Goal: Transaction & Acquisition: Subscribe to service/newsletter

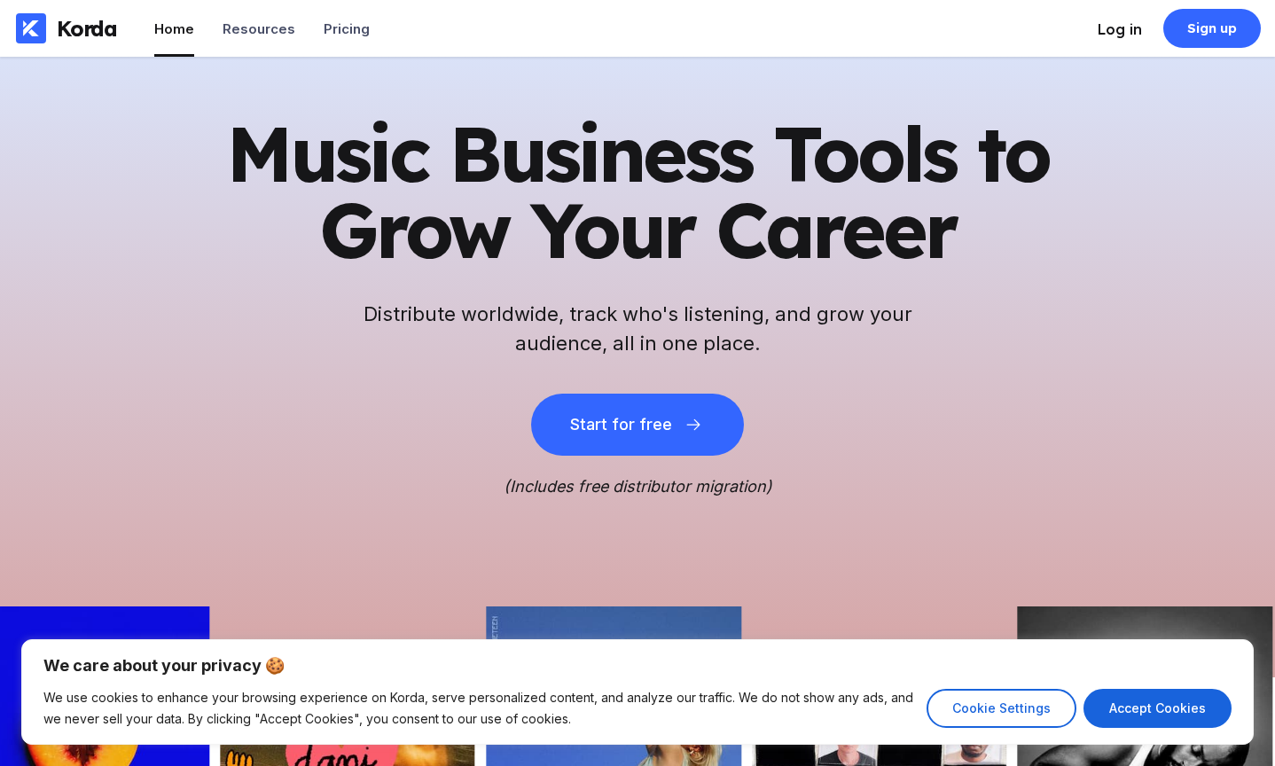
click at [1119, 30] on div "Log in" at bounding box center [1120, 29] width 44 height 18
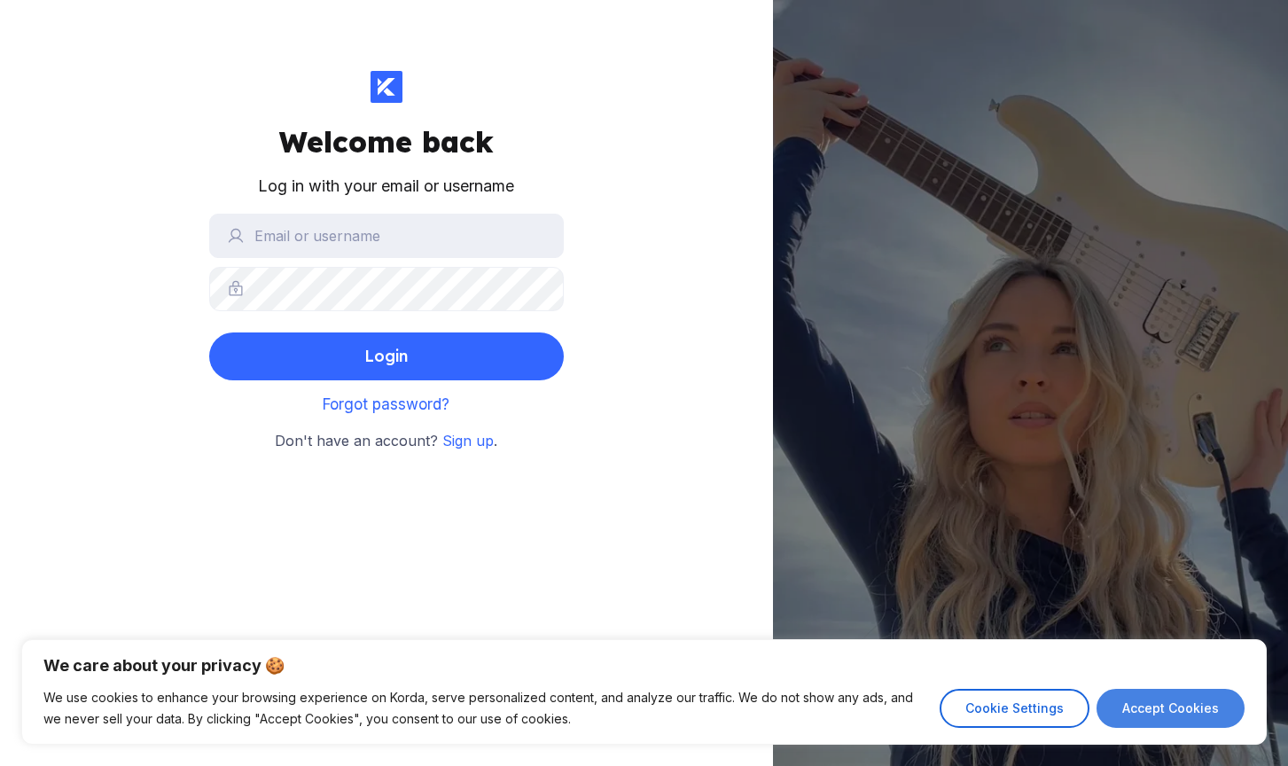
click at [1197, 708] on button "Accept Cookies" at bounding box center [1171, 708] width 148 height 39
checkbox input "true"
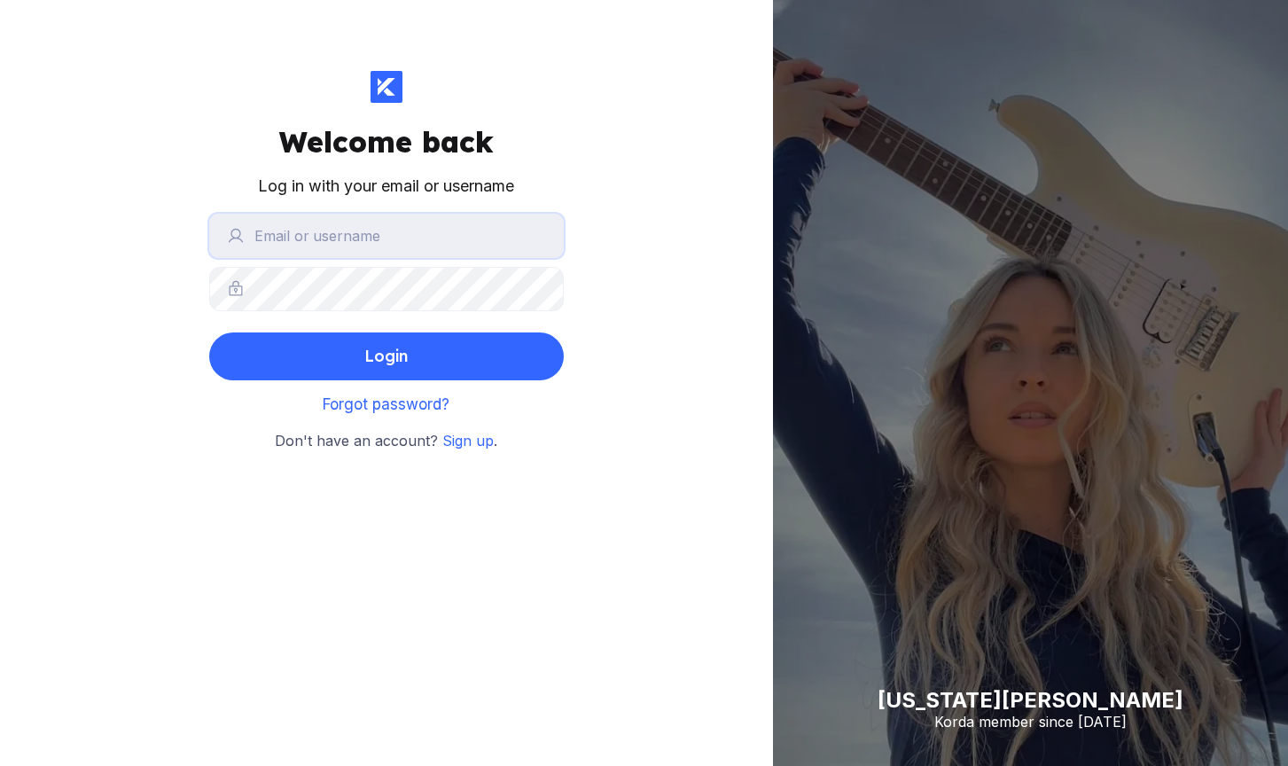
click at [443, 248] on input "text" at bounding box center [386, 236] width 355 height 44
type input "binhdanny"
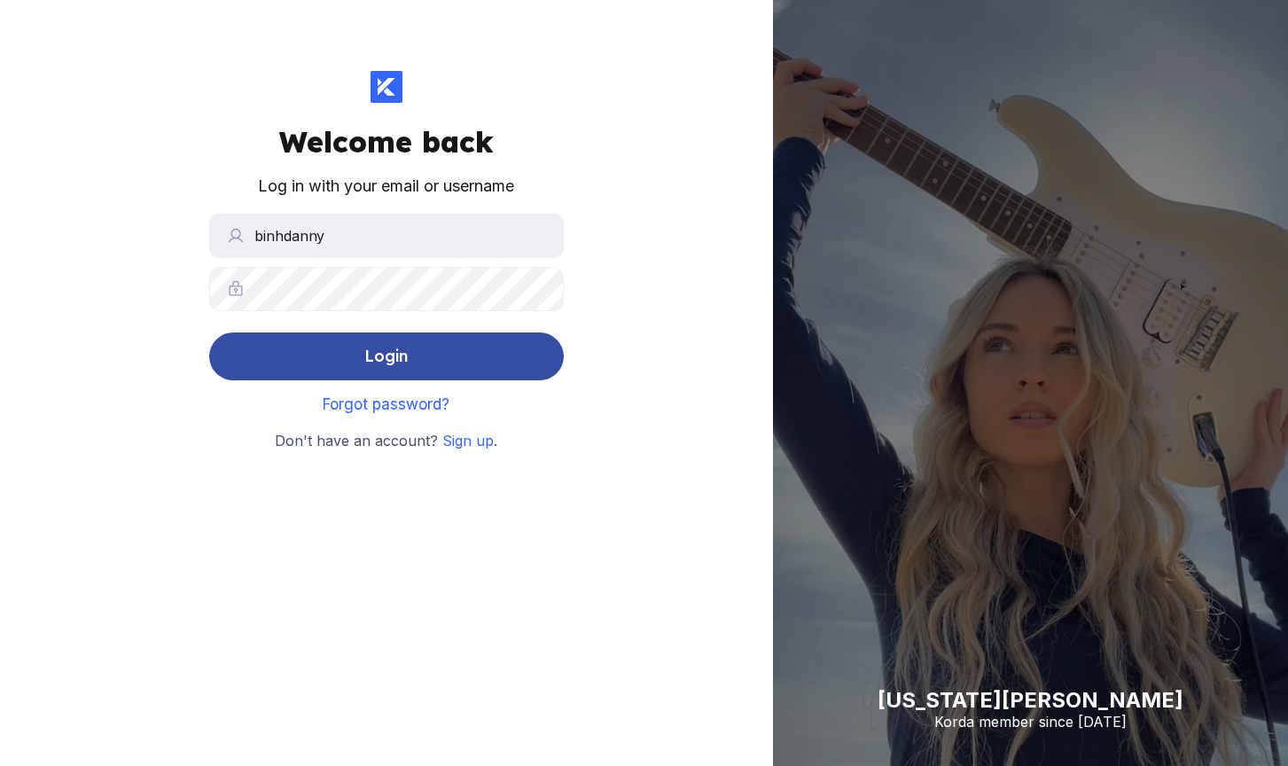
click at [511, 364] on button "Login" at bounding box center [386, 357] width 355 height 48
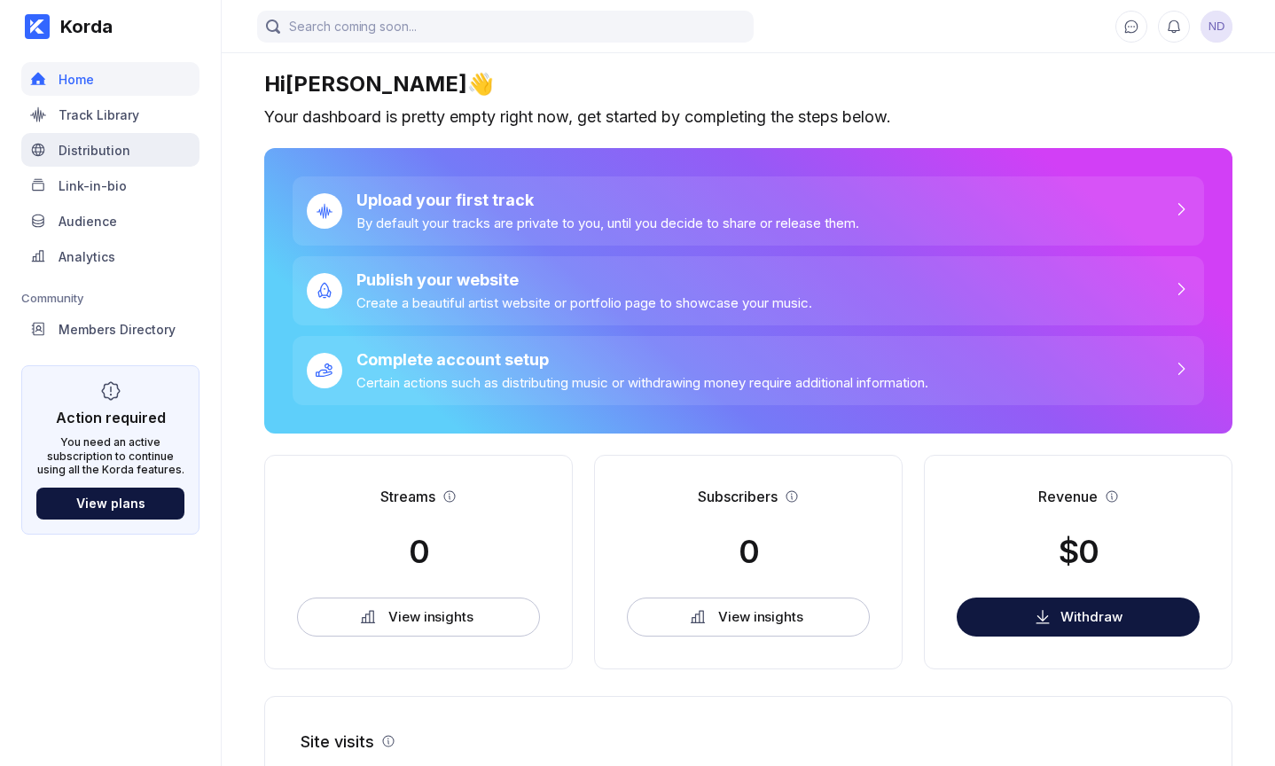
click at [135, 160] on div "Distribution" at bounding box center [110, 150] width 178 height 34
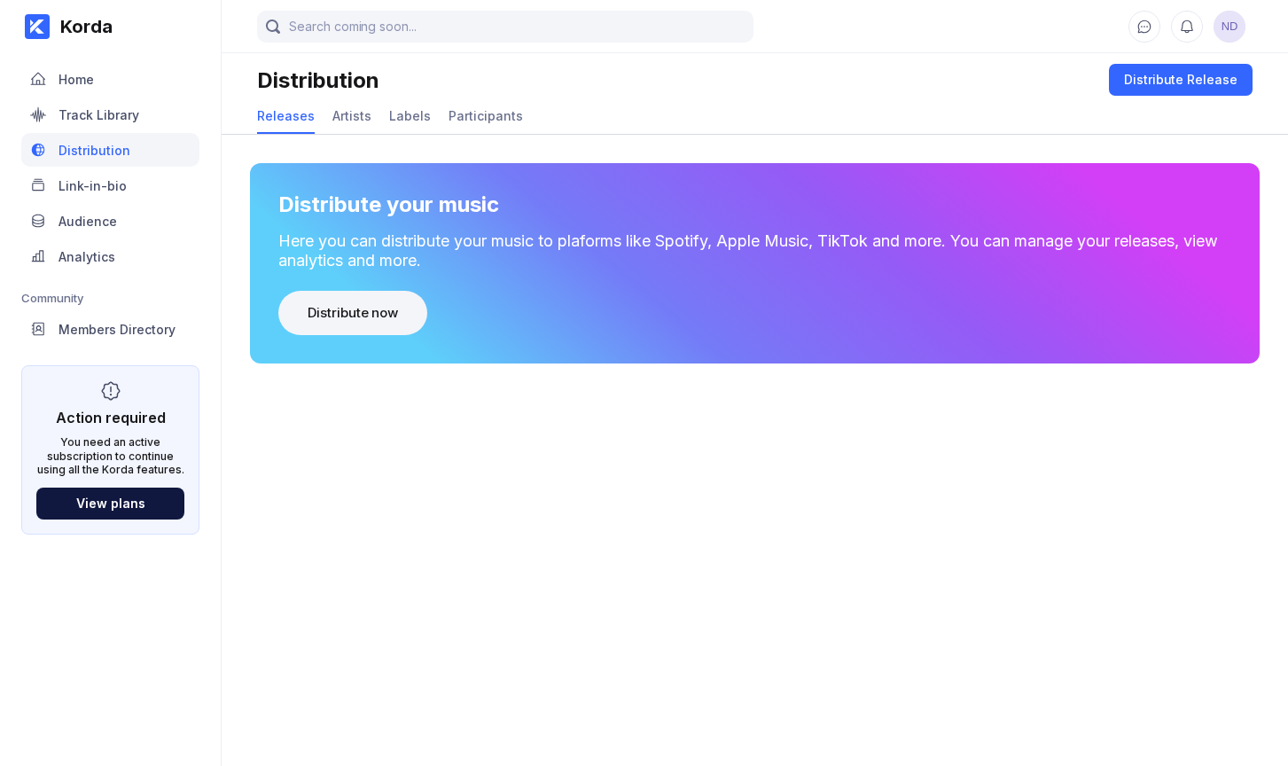
click at [408, 301] on button "Distribute now" at bounding box center [352, 313] width 149 height 44
click at [325, 309] on div "Distribute now" at bounding box center [353, 313] width 90 height 18
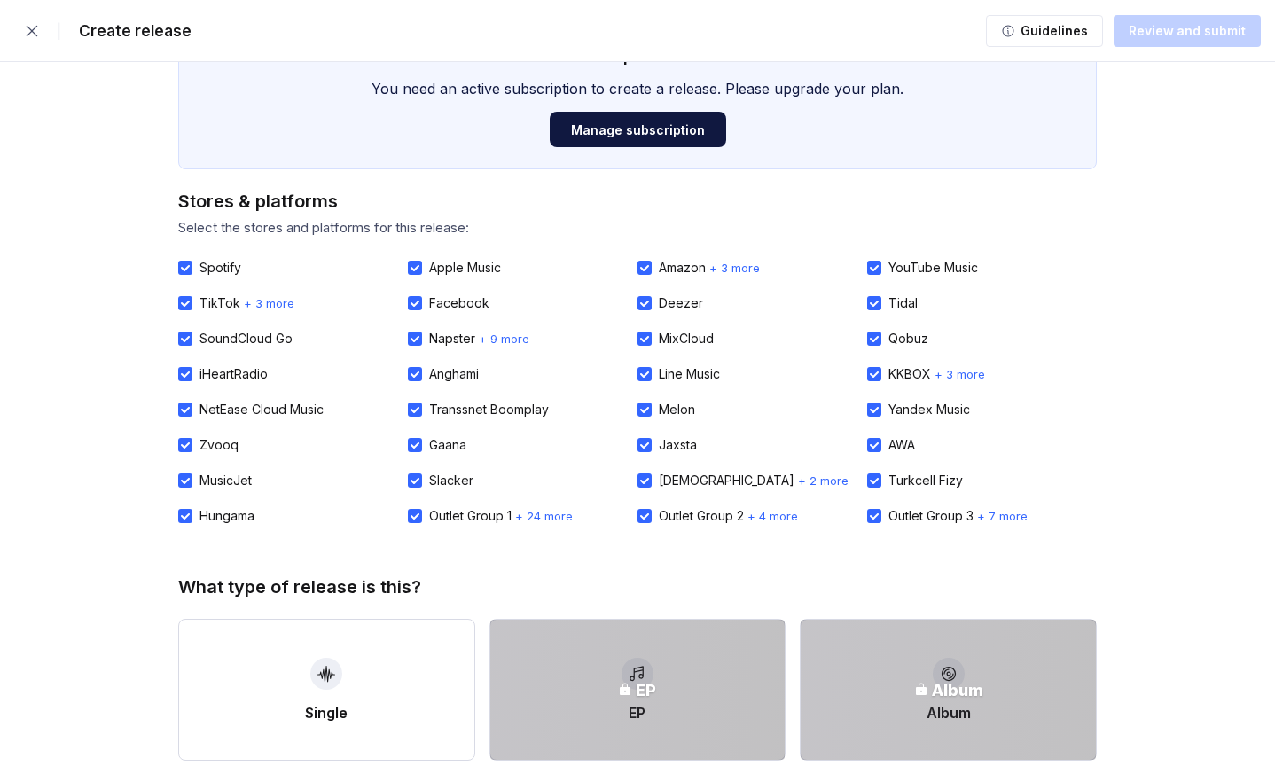
scroll to position [416, 0]
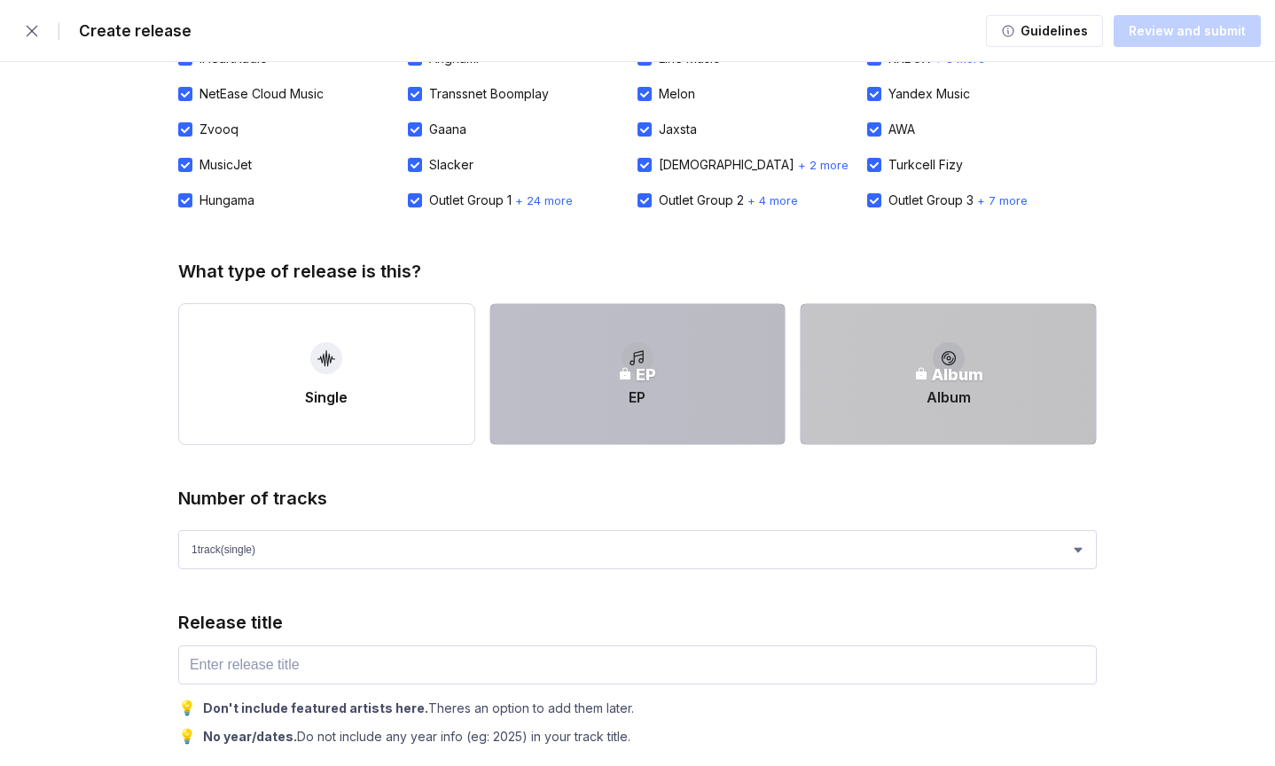
click at [661, 396] on div "EP" at bounding box center [637, 374] width 295 height 140
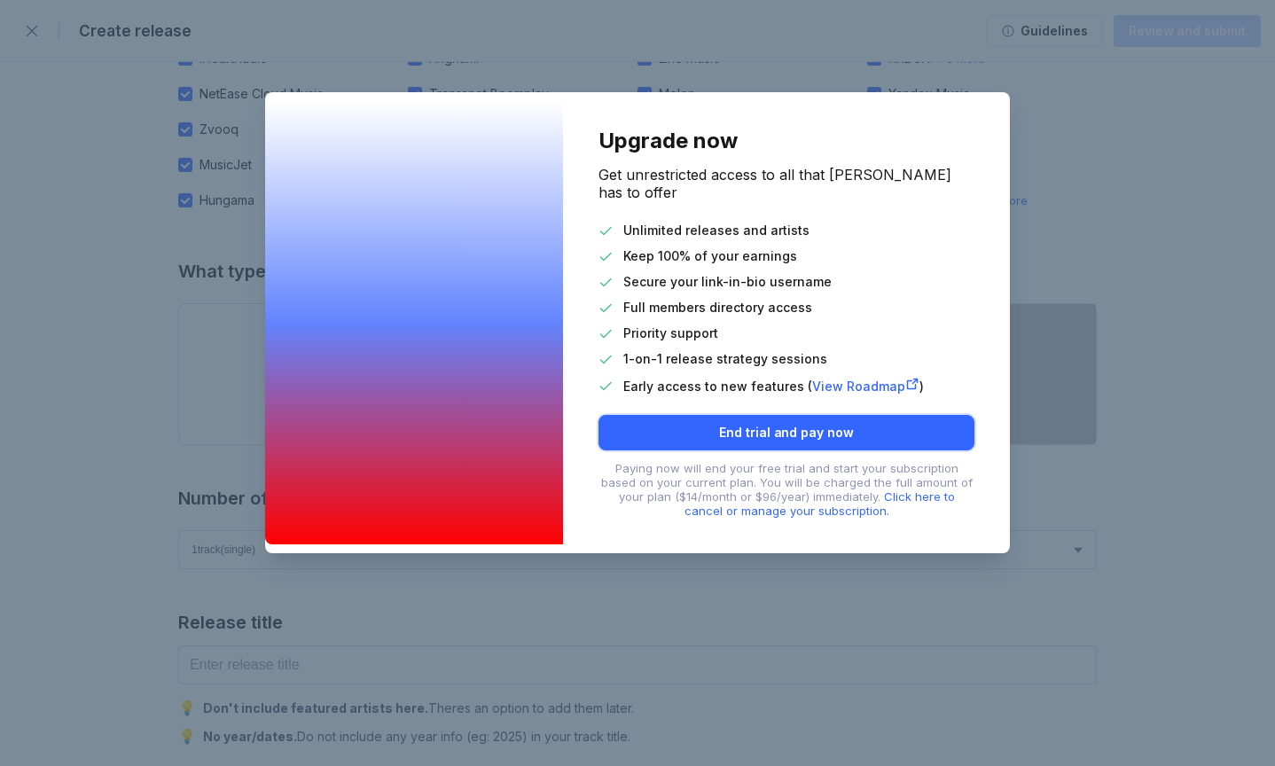
click at [620, 377] on div "Early access to new features ( View Roadmap )" at bounding box center [768, 385] width 311 height 17
click at [579, 543] on div "Upgrade now Get unrestricted access to all that [PERSON_NAME] has to offer Unli…" at bounding box center [637, 383] width 1275 height 766
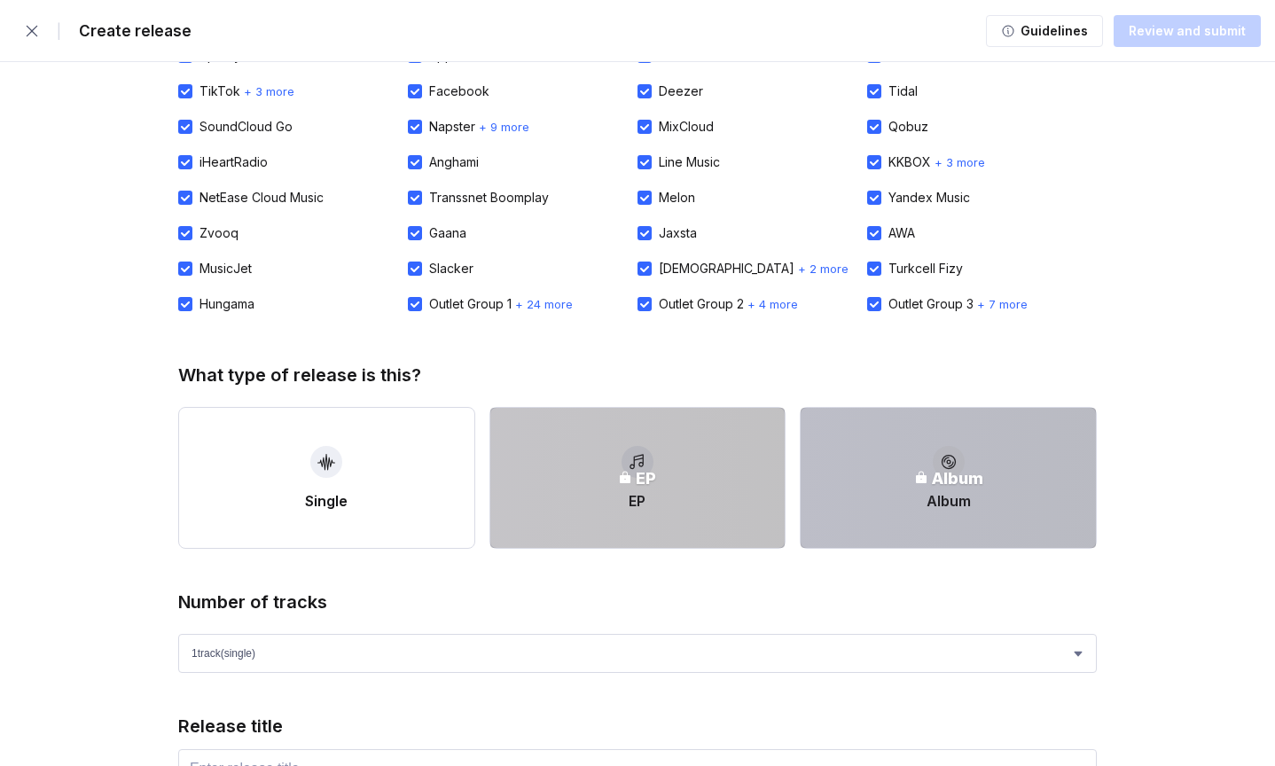
scroll to position [0, 0]
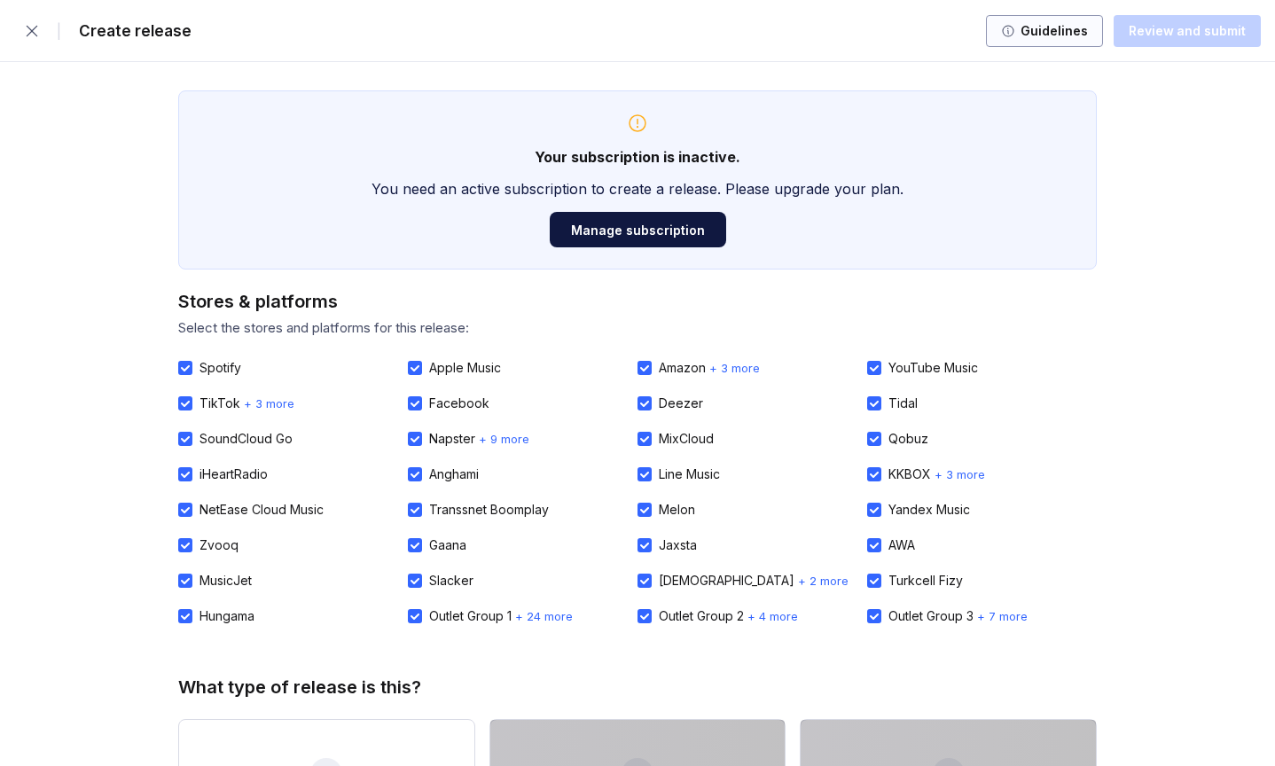
click at [1065, 29] on div "Guidelines" at bounding box center [1051, 31] width 73 height 18
click at [25, 22] on icon "button" at bounding box center [32, 31] width 18 height 18
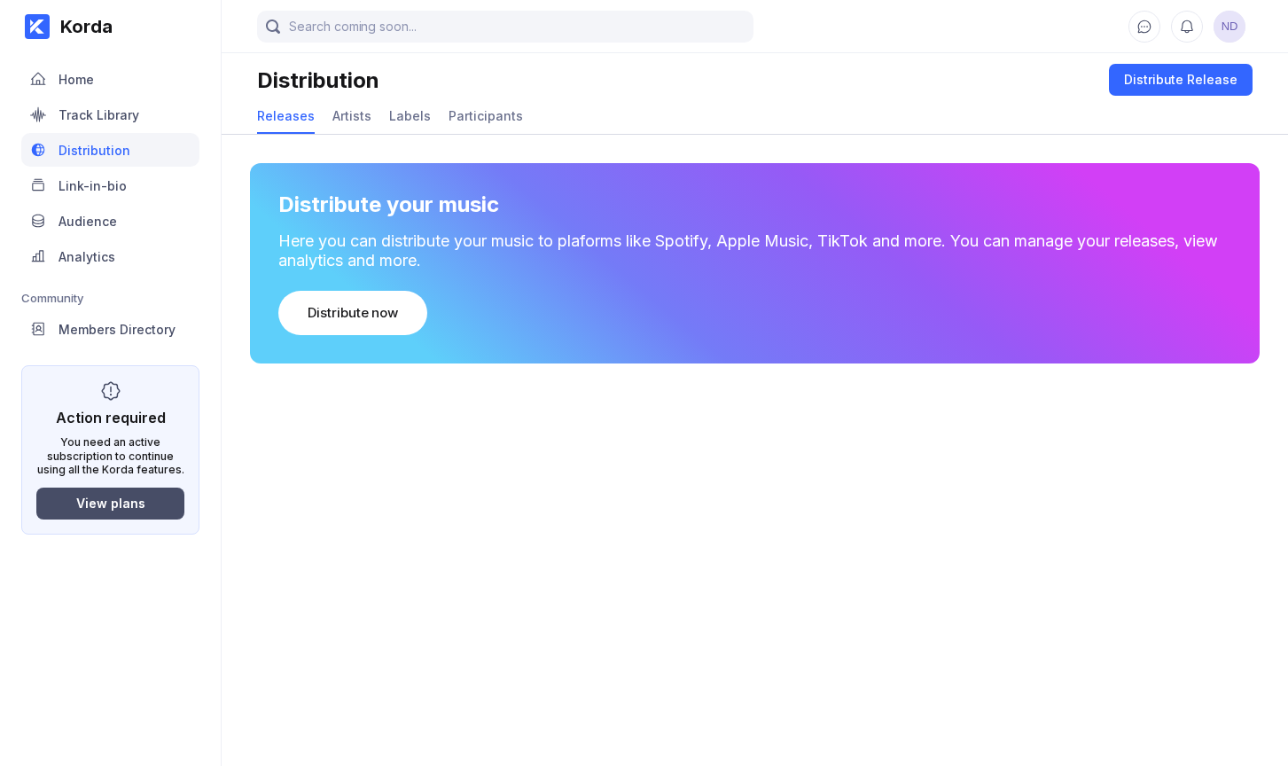
click at [114, 486] on div "Action required You need an active subscription to continue using all the Korda…" at bounding box center [110, 449] width 178 height 169
click at [110, 497] on div "View plans" at bounding box center [110, 503] width 69 height 15
click at [123, 496] on div "View plans" at bounding box center [110, 503] width 69 height 15
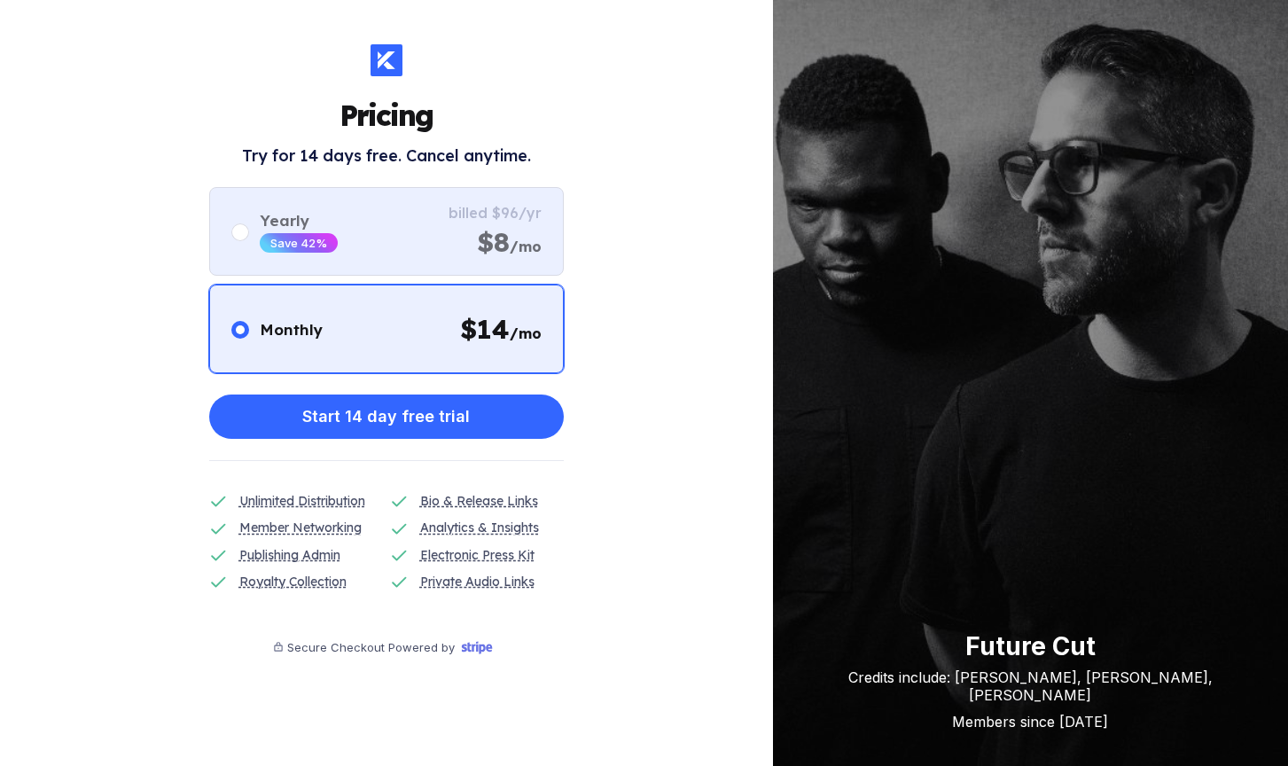
click at [351, 214] on div "Yearly Save 42% billed $96/yr $8 /mo" at bounding box center [386, 231] width 355 height 89
radio input "false"
radio input "true"
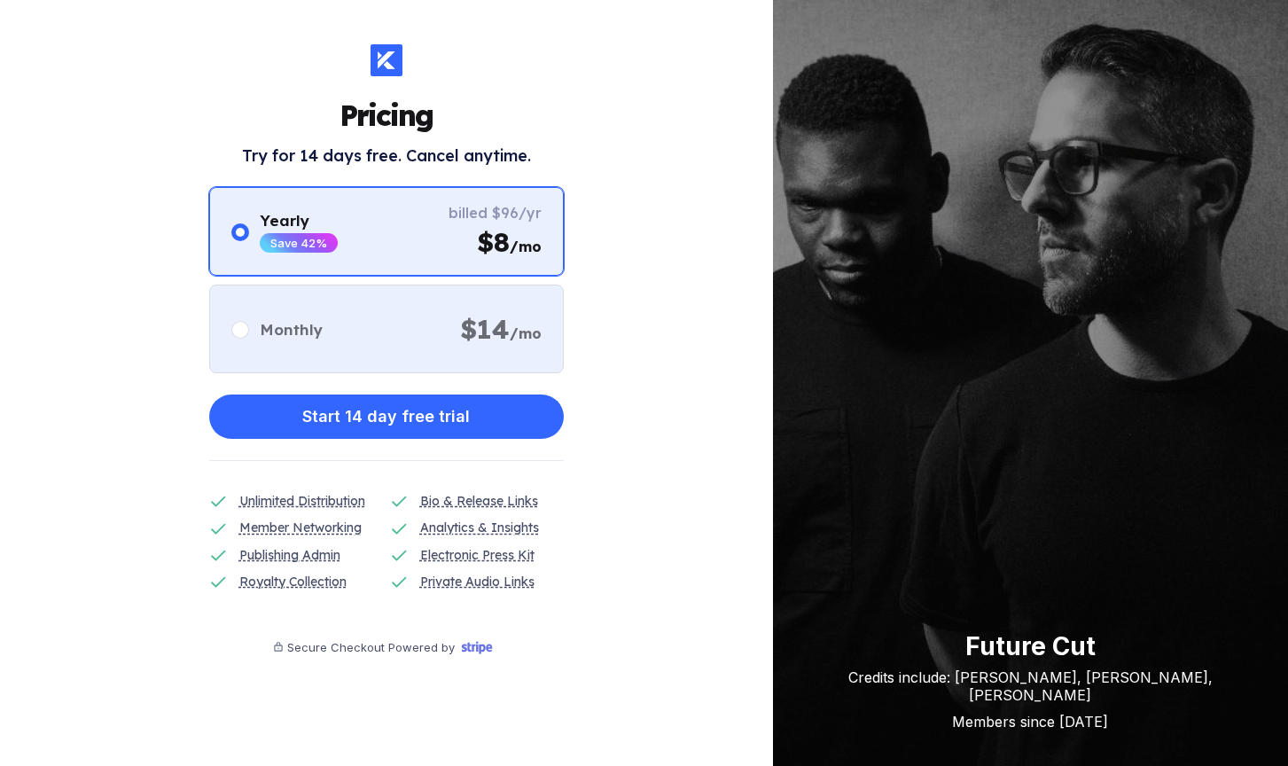
click at [347, 303] on div "Monthly $ 14 /mo" at bounding box center [386, 329] width 355 height 89
radio input "true"
radio input "false"
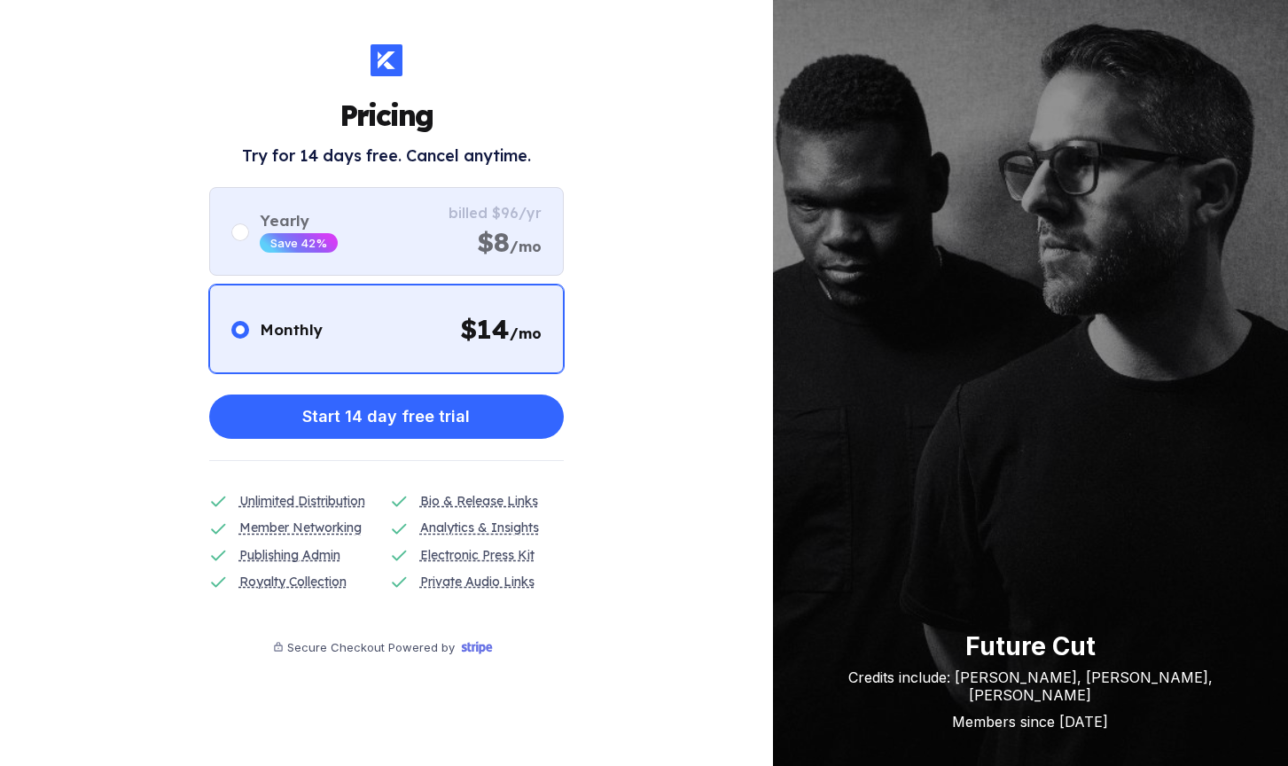
click at [393, 240] on div "Yearly Save 42% billed $96/yr $8 /mo" at bounding box center [386, 231] width 355 height 89
radio input "false"
radio input "true"
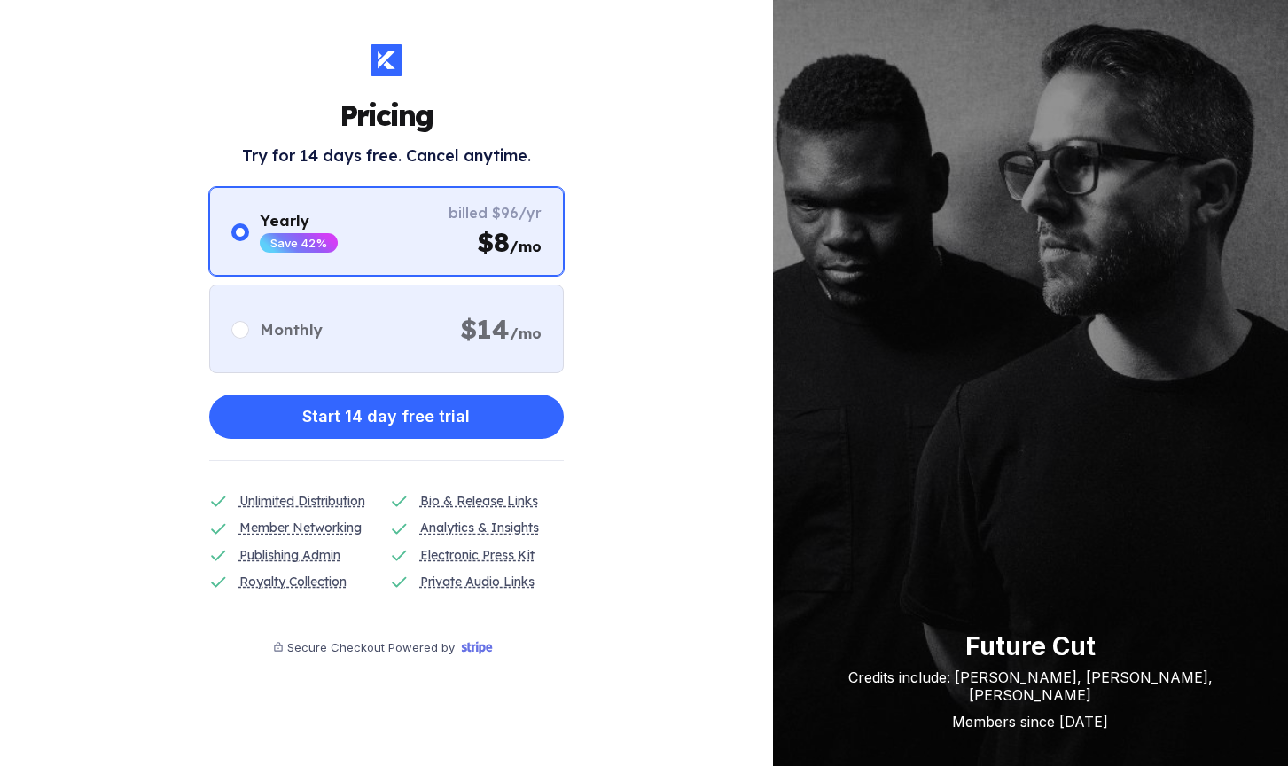
click at [416, 321] on div "Monthly $ 14 /mo" at bounding box center [386, 329] width 355 height 89
radio input "true"
radio input "false"
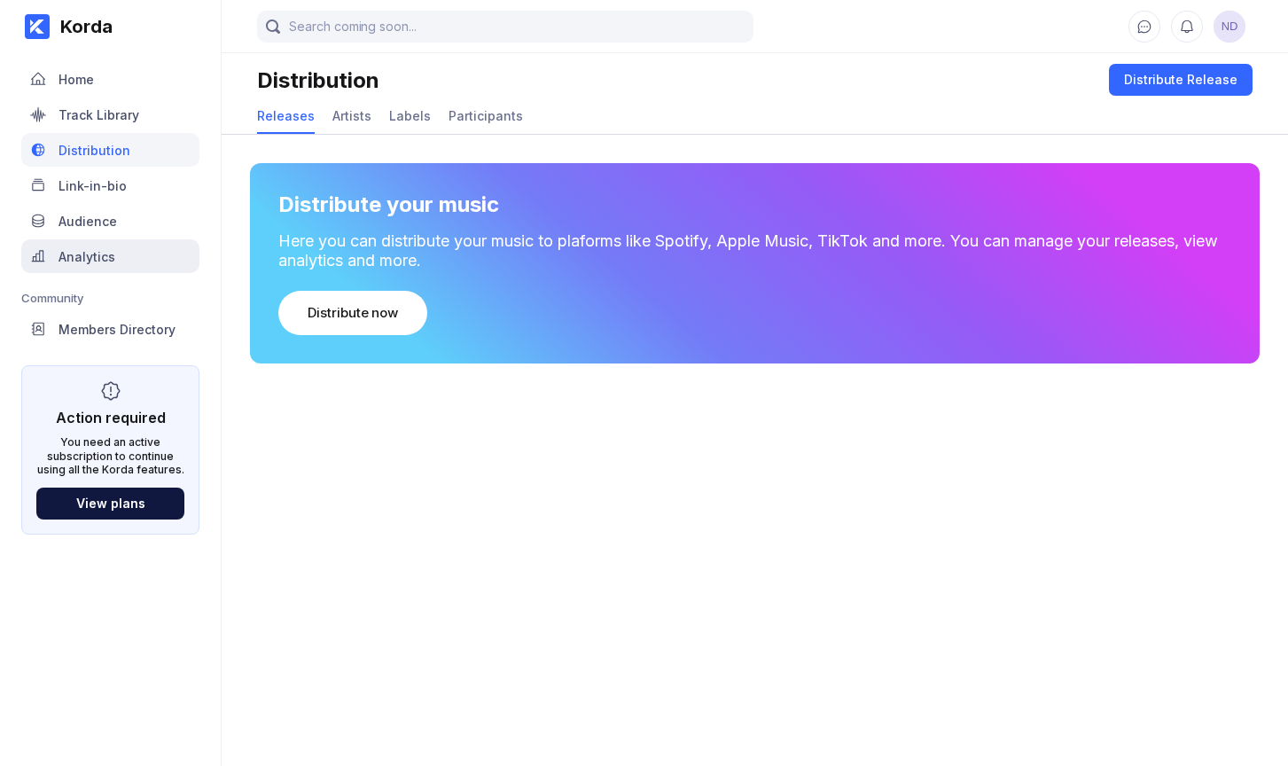
click at [112, 260] on div "Analytics" at bounding box center [87, 256] width 57 height 15
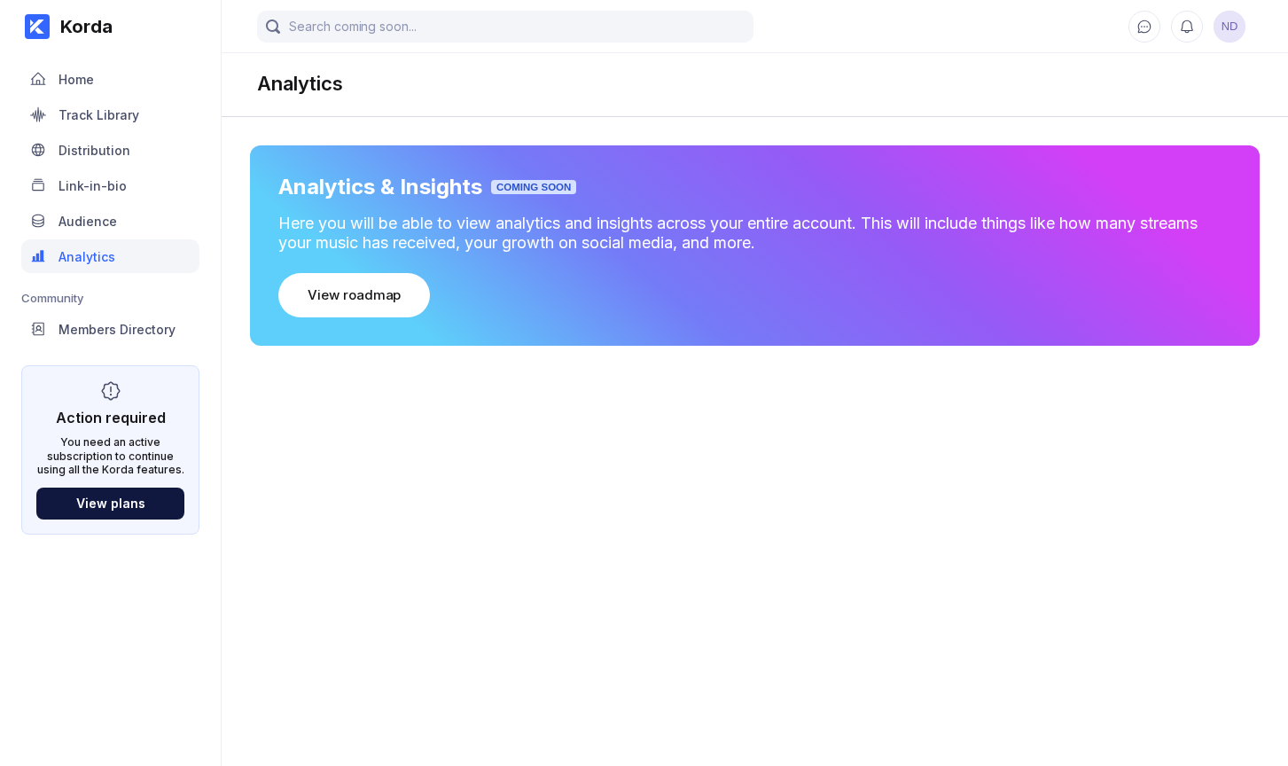
click at [1218, 25] on span "ND" at bounding box center [1230, 27] width 32 height 32
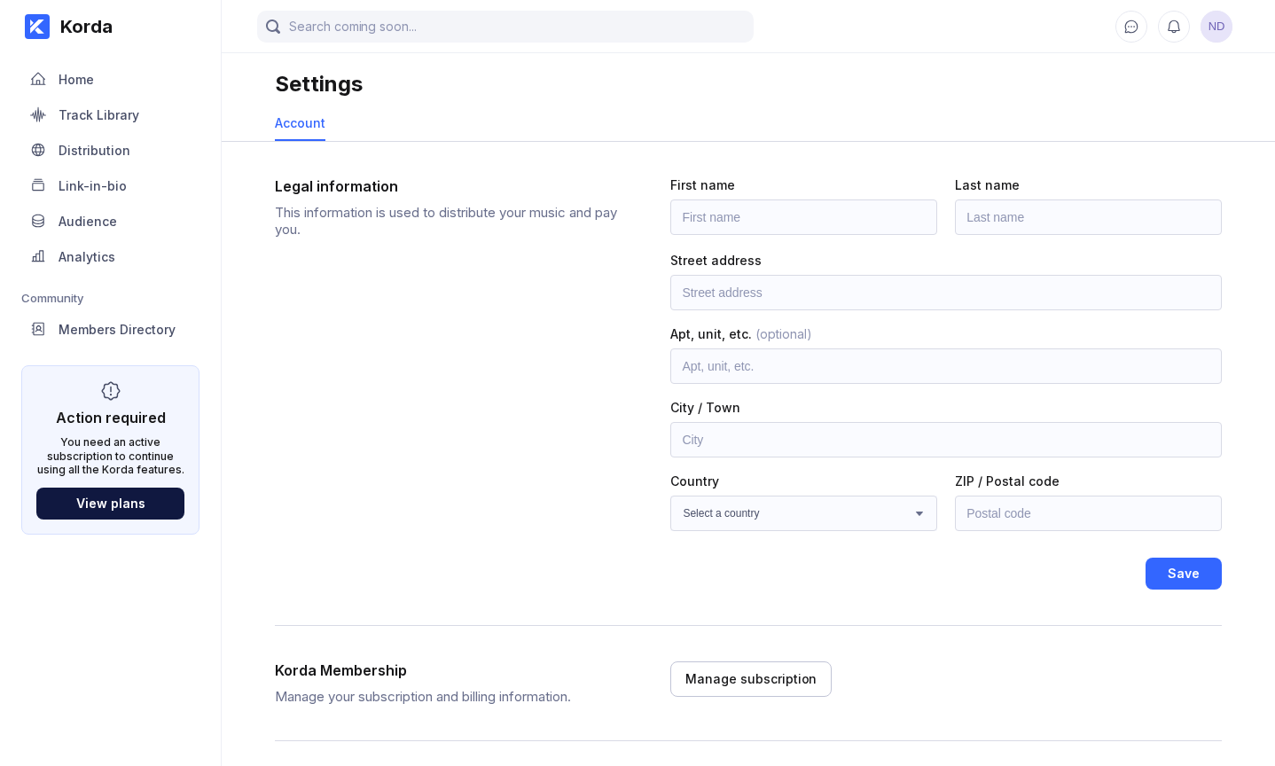
click at [1221, 26] on span "ND" at bounding box center [1217, 27] width 32 height 32
click at [140, 203] on link "Link-in-bio" at bounding box center [110, 185] width 178 height 35
click at [122, 192] on div "Link-in-bio" at bounding box center [93, 185] width 68 height 15
click at [119, 223] on div "Audience" at bounding box center [110, 221] width 178 height 34
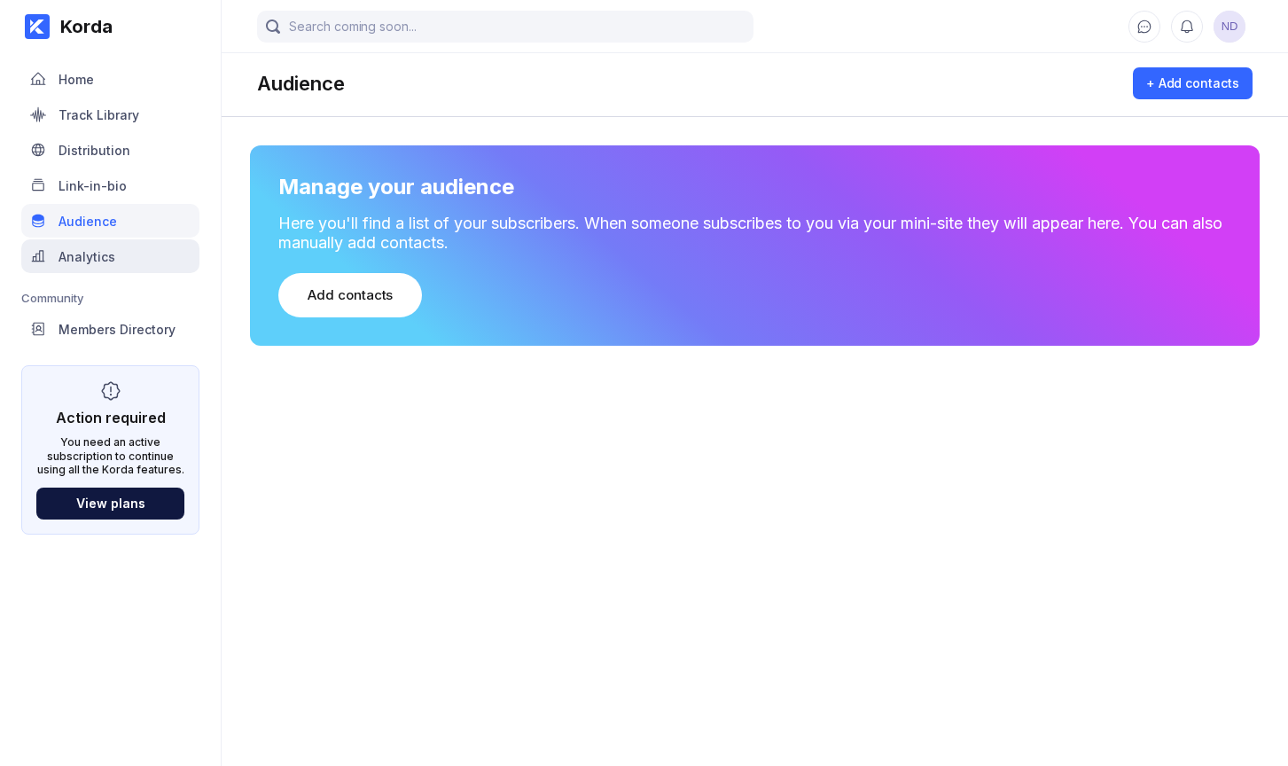
click at [160, 258] on div "Analytics" at bounding box center [110, 256] width 178 height 34
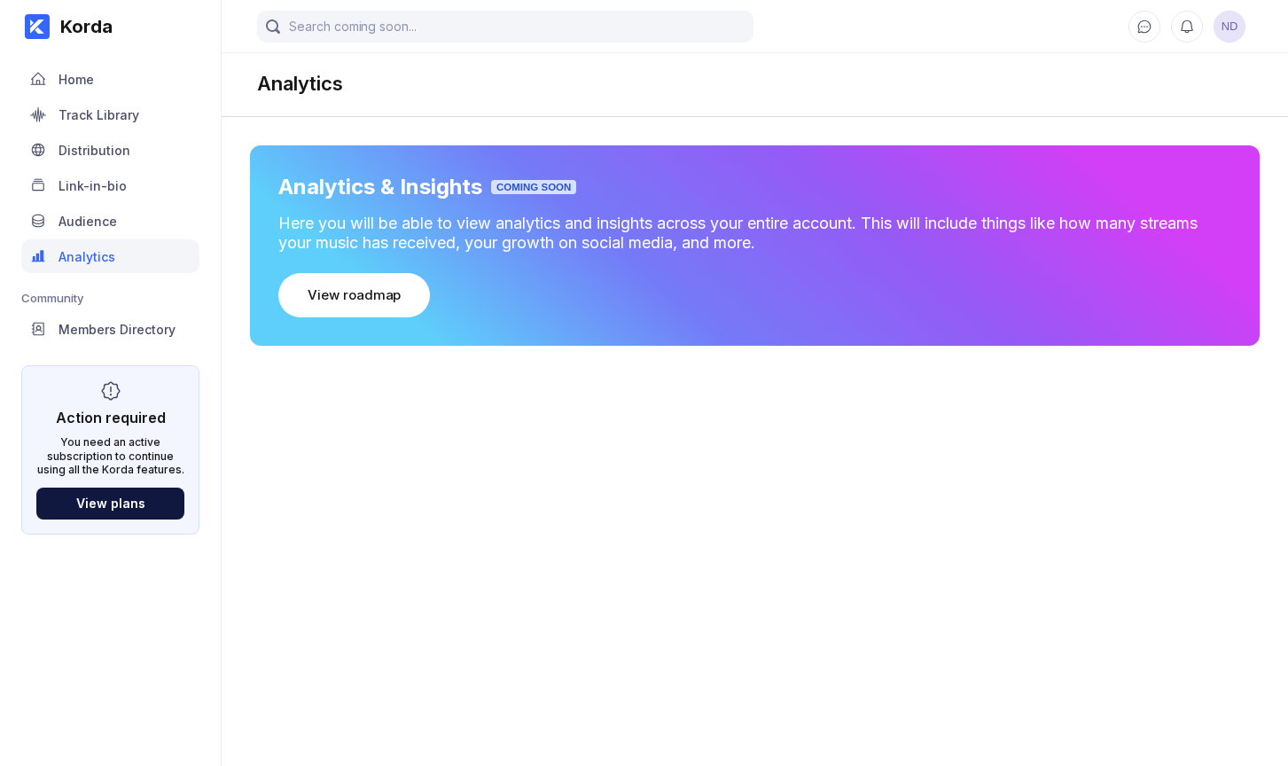
drag, startPoint x: 148, startPoint y: 121, endPoint x: 149, endPoint y: 132, distance: 11.6
click at [149, 132] on link "Track Library" at bounding box center [110, 115] width 178 height 35
click at [120, 155] on div "Distribution" at bounding box center [95, 150] width 72 height 15
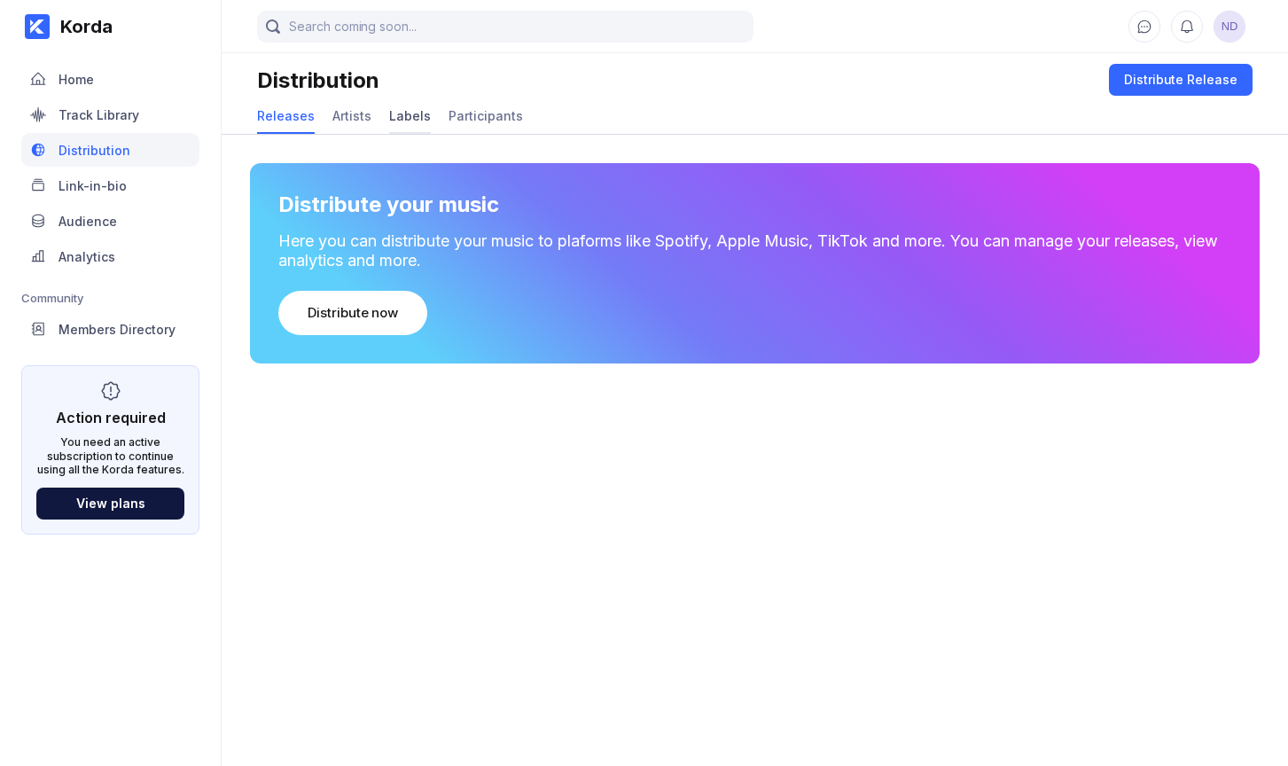
click at [414, 119] on div "Labels" at bounding box center [410, 115] width 42 height 15
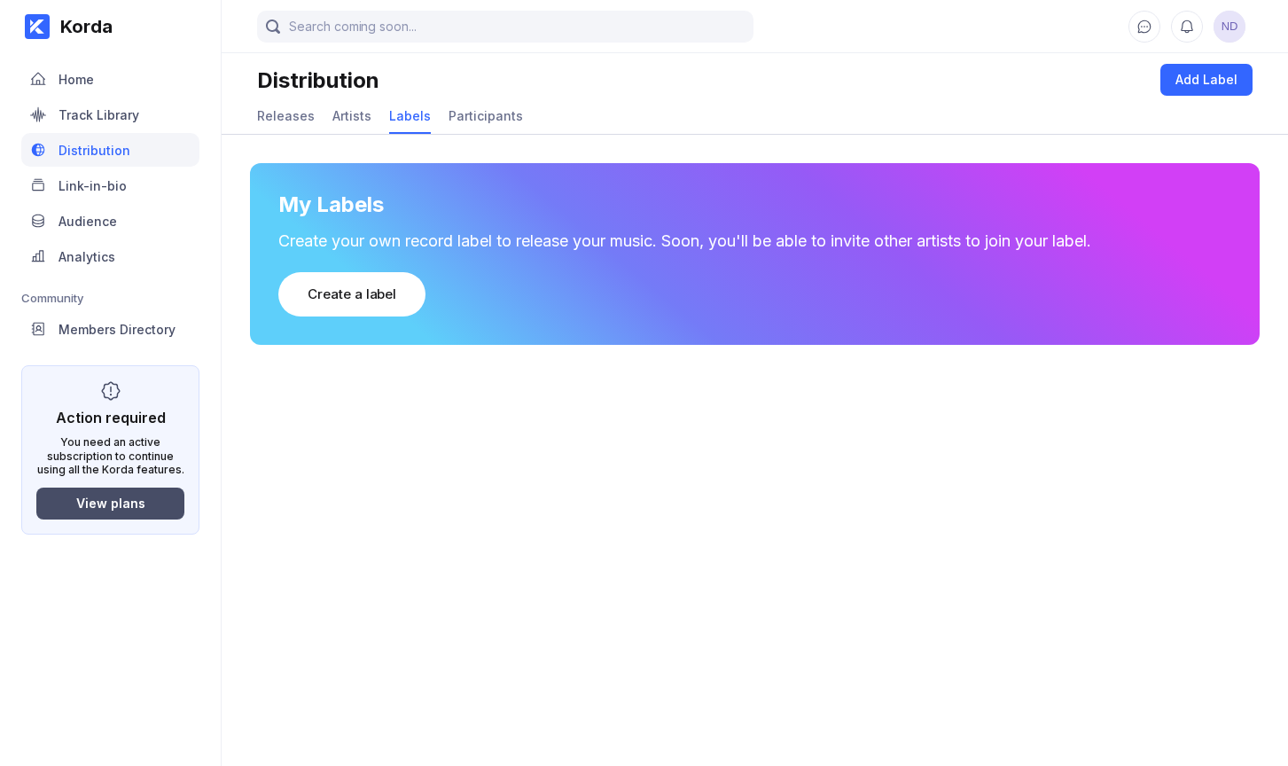
click at [160, 505] on button "View plans" at bounding box center [110, 504] width 148 height 32
